Goal: Task Accomplishment & Management: Manage account settings

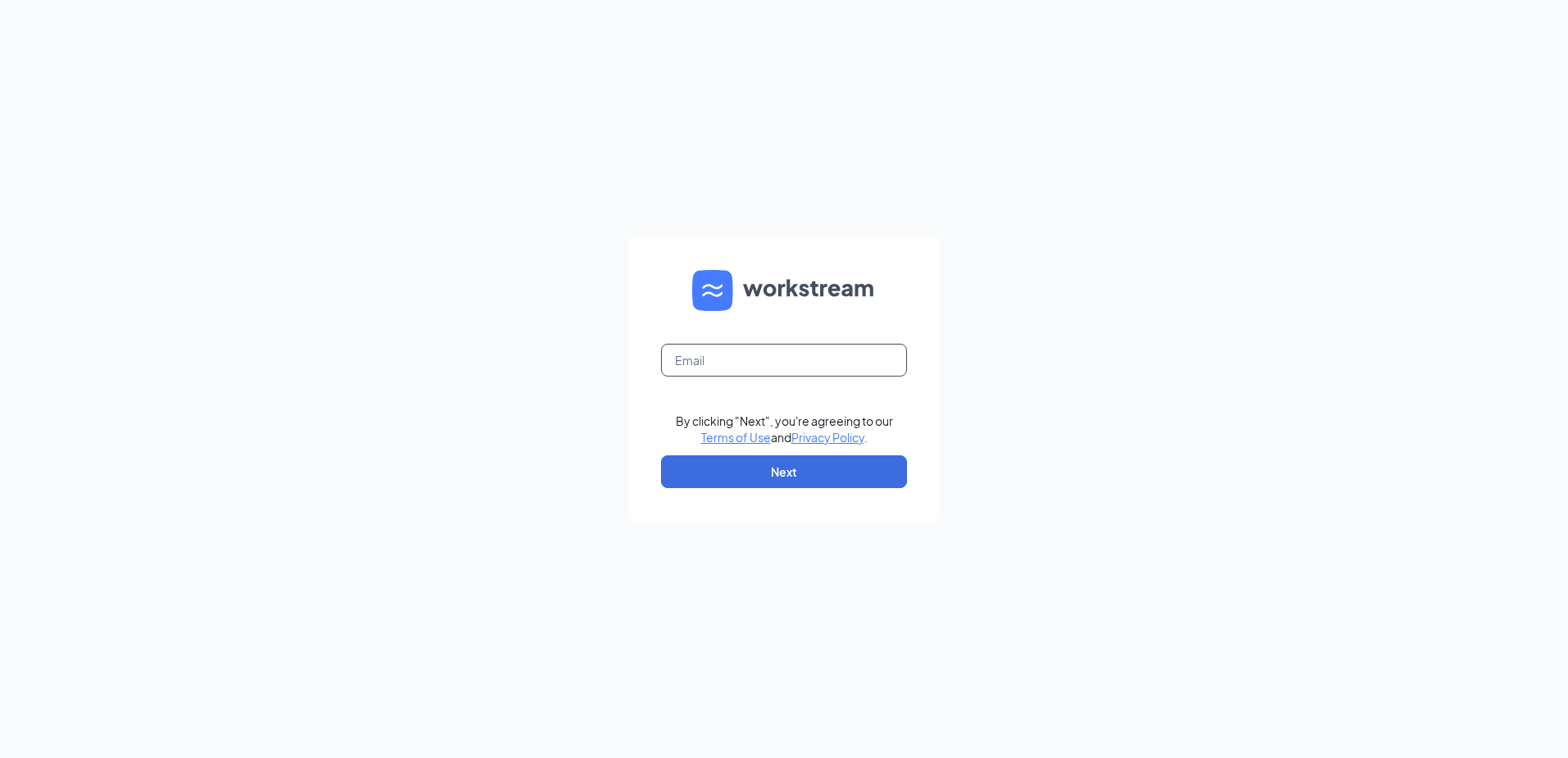
click at [712, 370] on input "text" at bounding box center [784, 360] width 246 height 33
type input "ljs70154@ljsilvers.com"
click at [788, 476] on button "Next" at bounding box center [784, 471] width 246 height 33
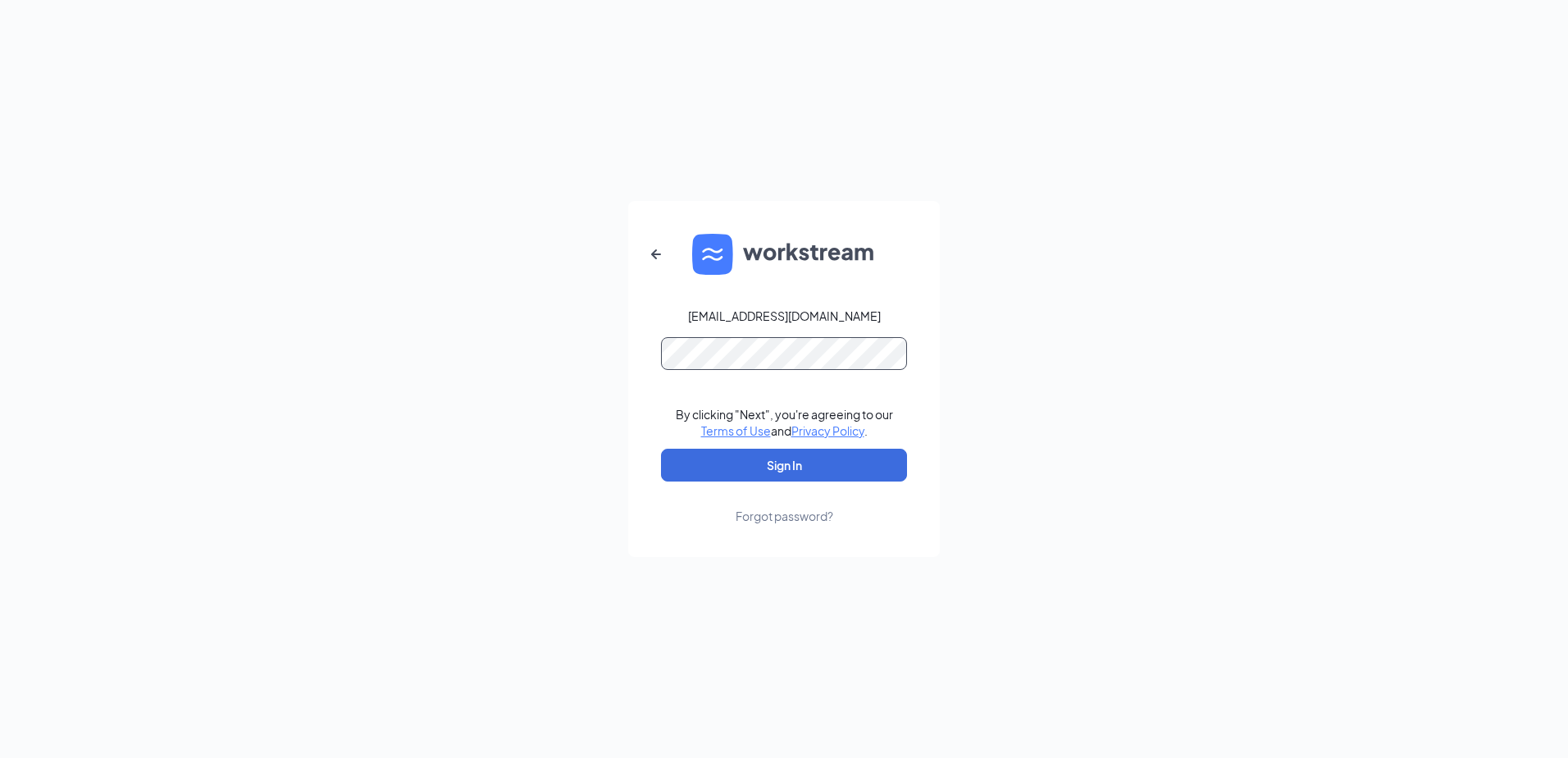
click at [661, 449] on button "Sign In" at bounding box center [784, 464] width 246 height 33
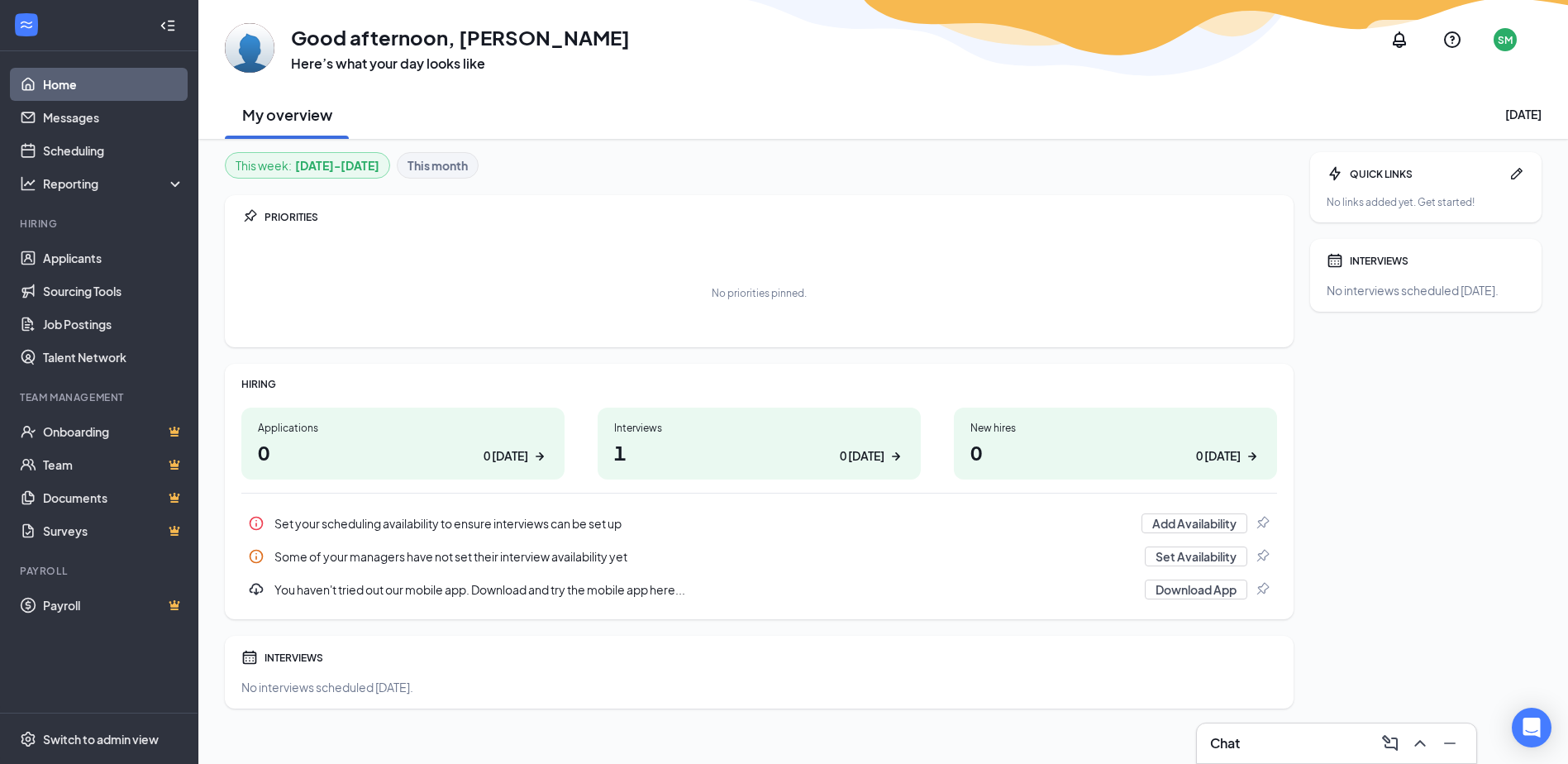
click at [696, 460] on h1 "1 0 today" at bounding box center [759, 452] width 290 height 28
